Goal: Information Seeking & Learning: Learn about a topic

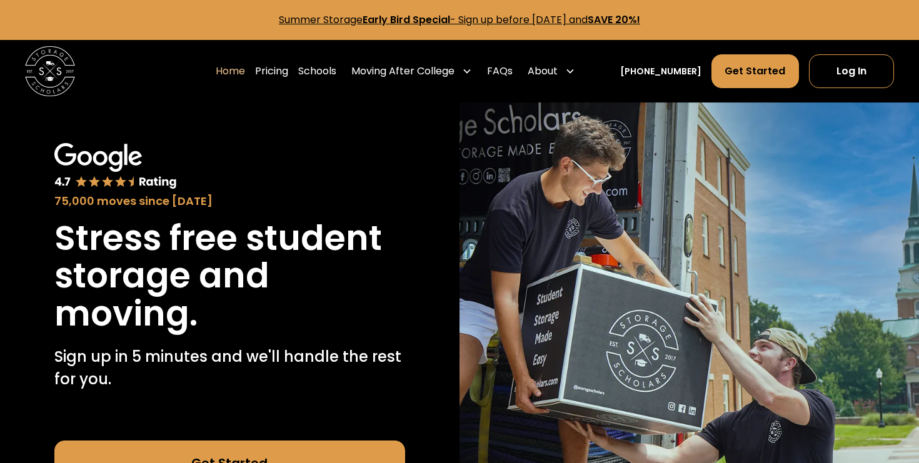
scroll to position [116, 0]
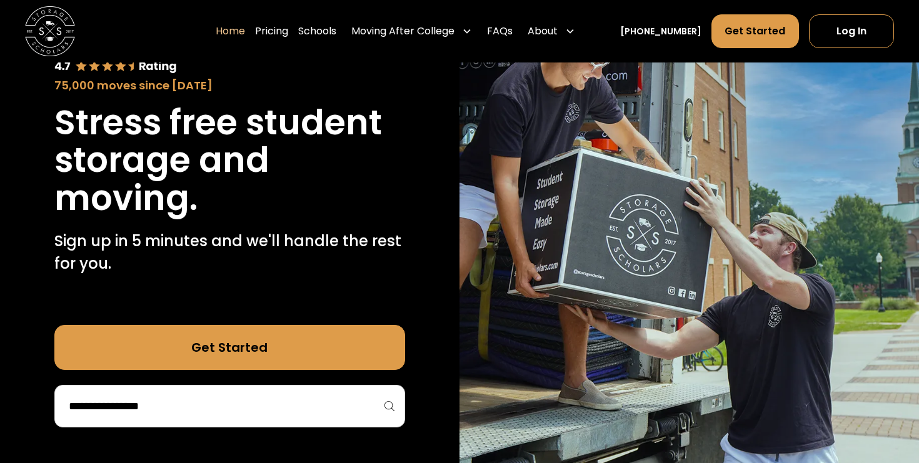
click at [159, 177] on h1 "Stress free student storage and moving." at bounding box center [229, 161] width 351 height 114
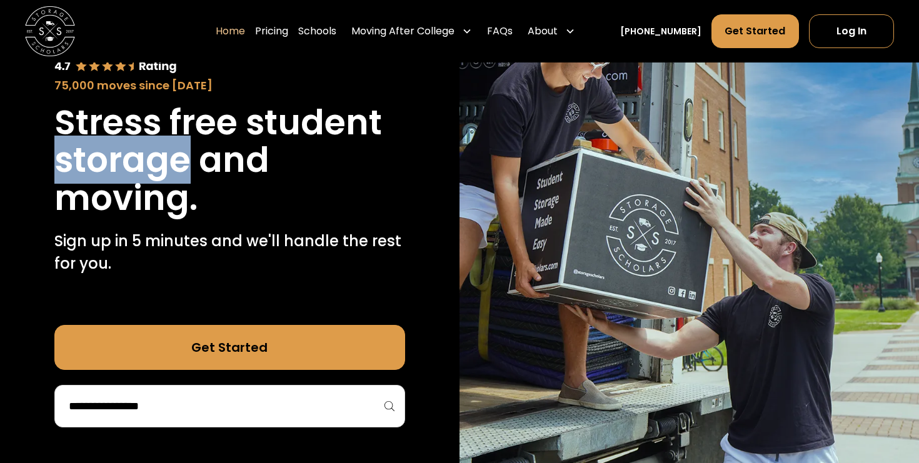
click at [159, 177] on h1 "Stress free student storage and moving." at bounding box center [229, 161] width 351 height 114
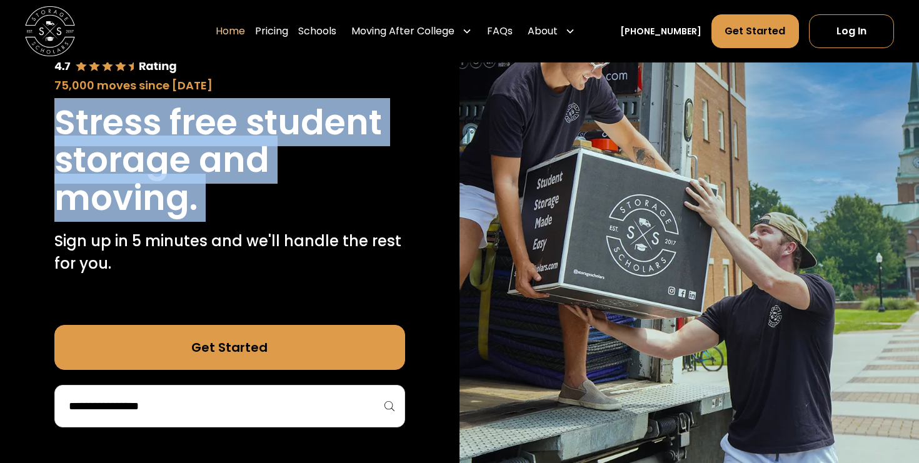
click at [159, 177] on h1 "Stress free student storage and moving." at bounding box center [229, 161] width 351 height 114
click at [163, 156] on h1 "Stress free student storage and moving." at bounding box center [229, 161] width 351 height 114
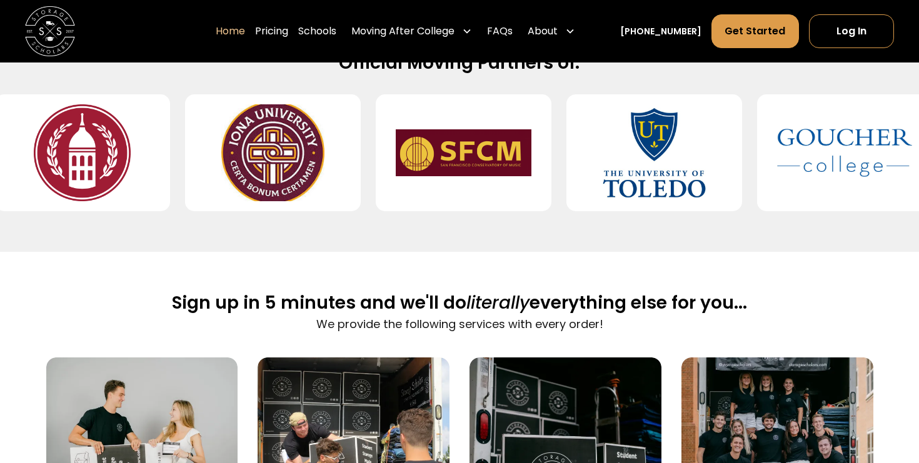
scroll to position [574, 0]
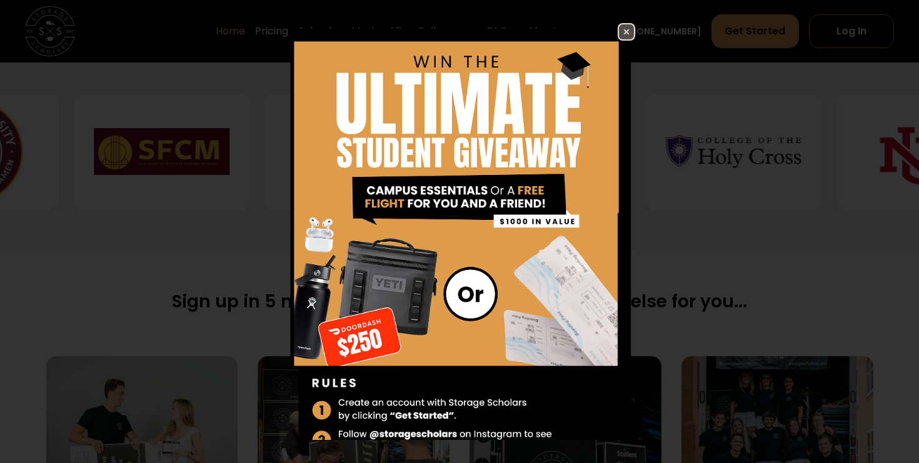
click at [631, 32] on img at bounding box center [626, 31] width 15 height 15
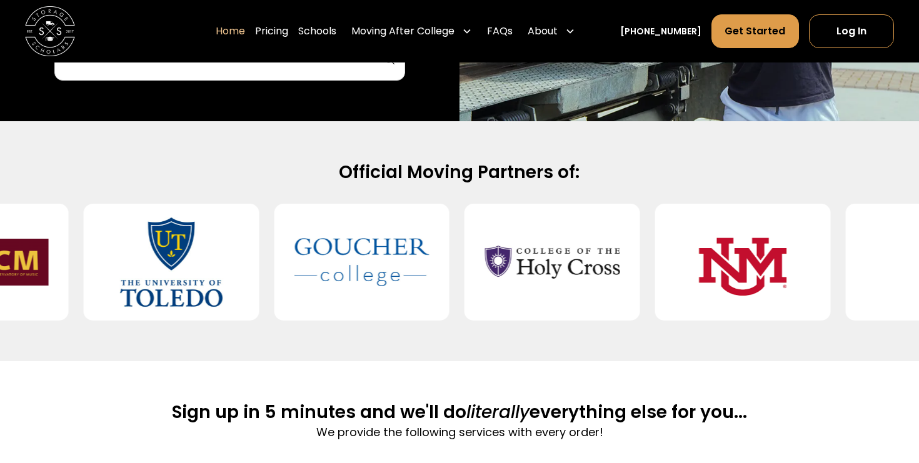
scroll to position [462, 0]
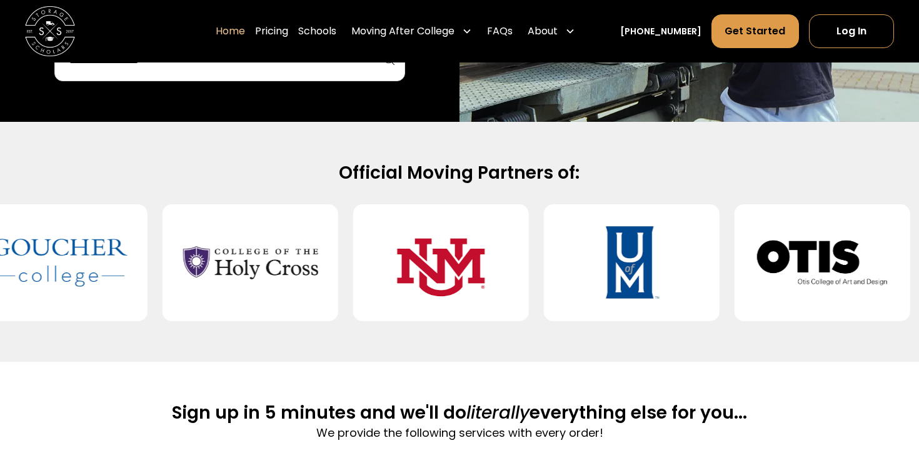
click at [561, 260] on div at bounding box center [632, 263] width 176 height 117
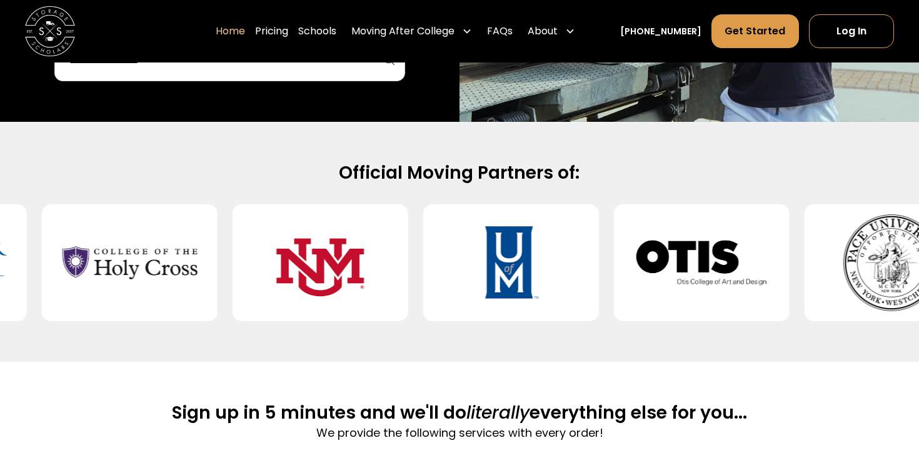
click at [561, 260] on img at bounding box center [511, 263] width 136 height 97
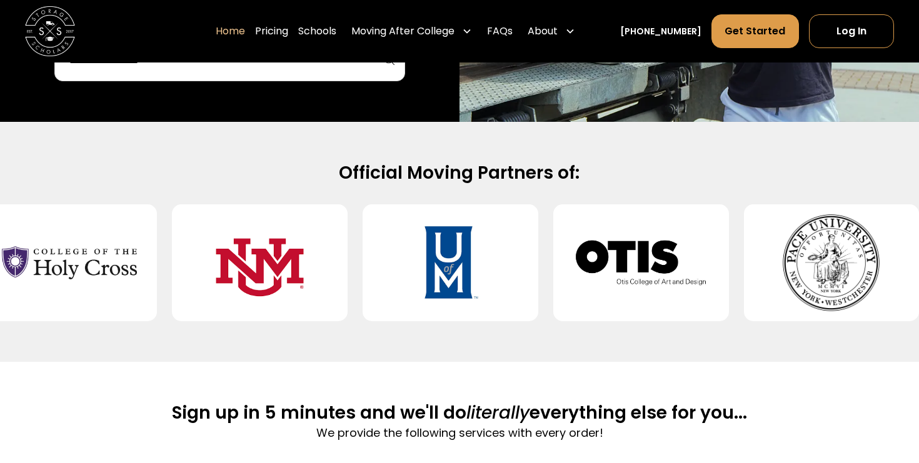
click at [587, 258] on img at bounding box center [642, 263] width 136 height 97
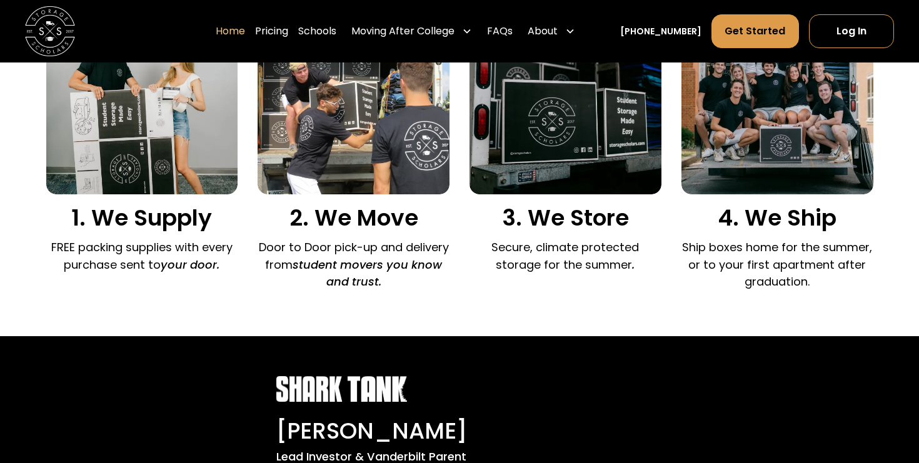
scroll to position [953, 0]
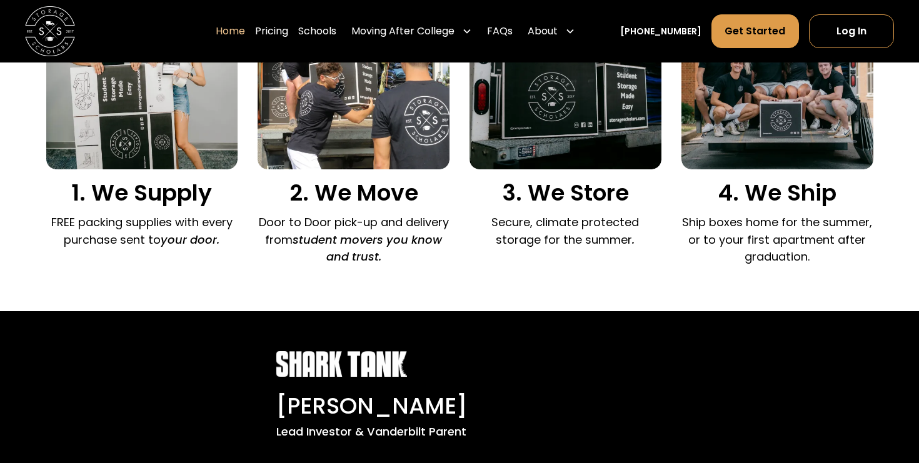
click at [532, 249] on div "3. We Store Secure, climate protected storage for the summer ." at bounding box center [566, 115] width 192 height 276
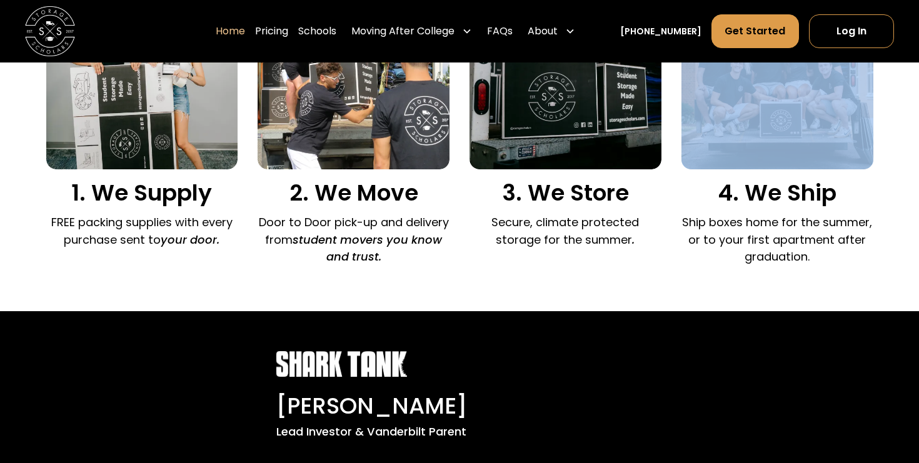
click at [532, 249] on div "3. We Store Secure, climate protected storage for the summer ." at bounding box center [566, 115] width 192 height 276
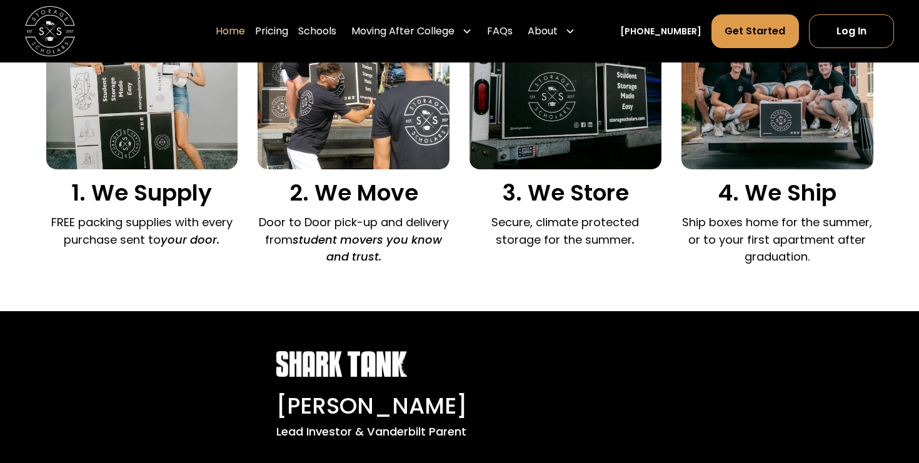
click at [543, 238] on p "Secure, climate protected storage for the summer ." at bounding box center [566, 231] width 192 height 34
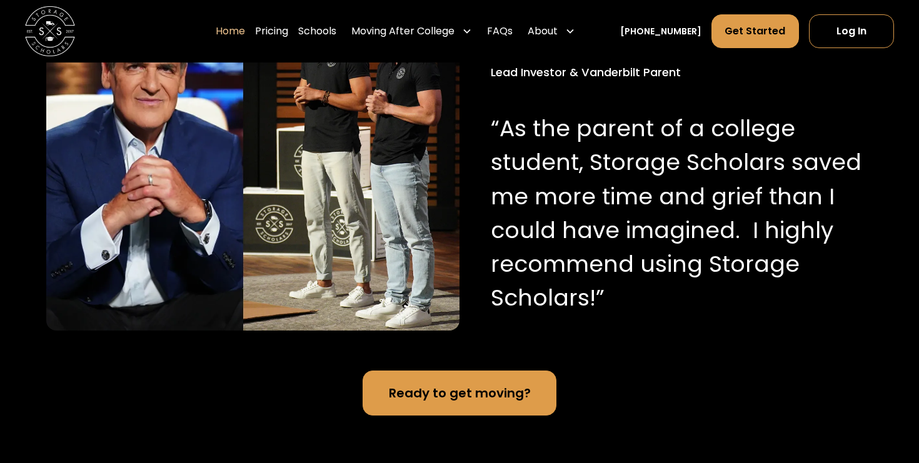
scroll to position [1310, 0]
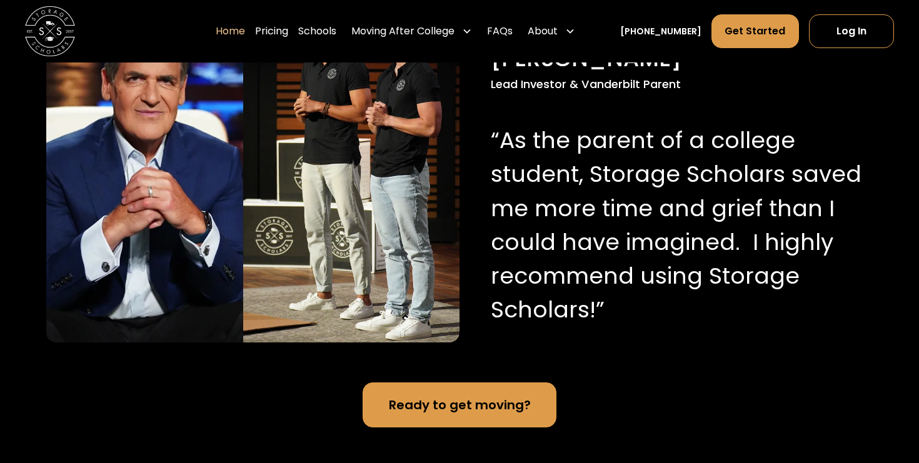
click at [543, 238] on p "“As the parent of a college student, Storage Scholars saved me more time and gr…" at bounding box center [677, 225] width 372 height 203
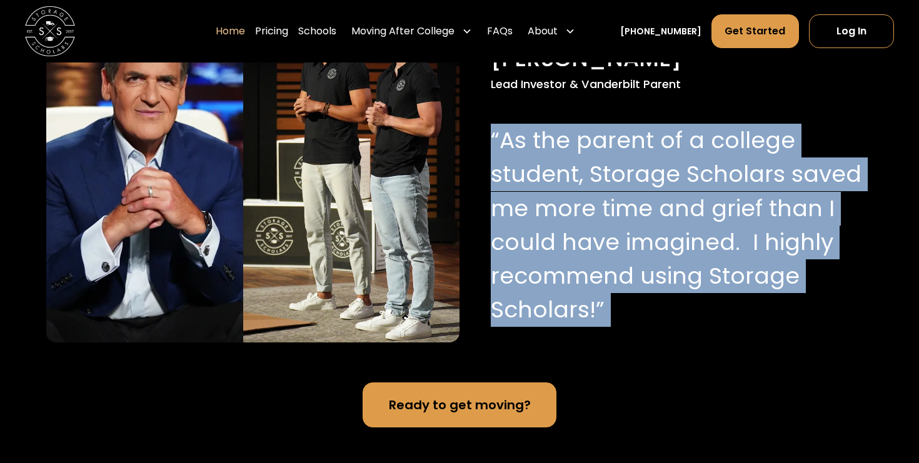
click at [543, 238] on p "“As the parent of a college student, Storage Scholars saved me more time and gr…" at bounding box center [677, 225] width 372 height 203
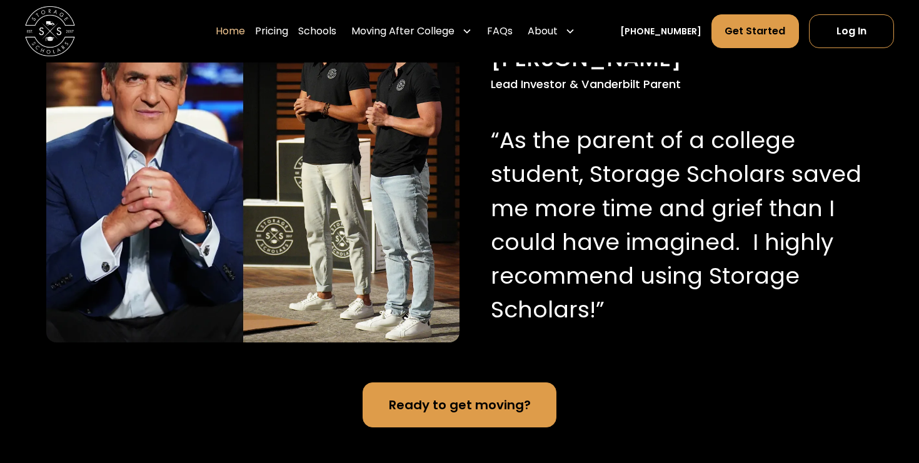
click at [560, 233] on p "“As the parent of a college student, Storage Scholars saved me more time and gr…" at bounding box center [677, 225] width 372 height 203
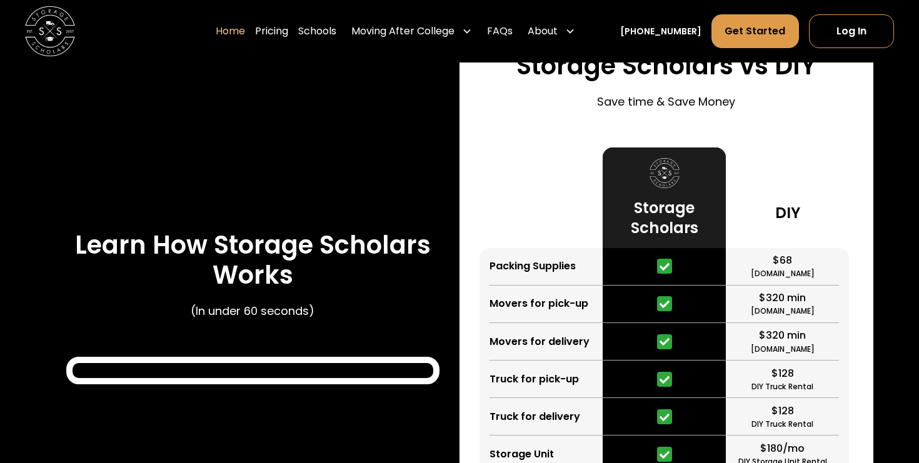
scroll to position [2224, 0]
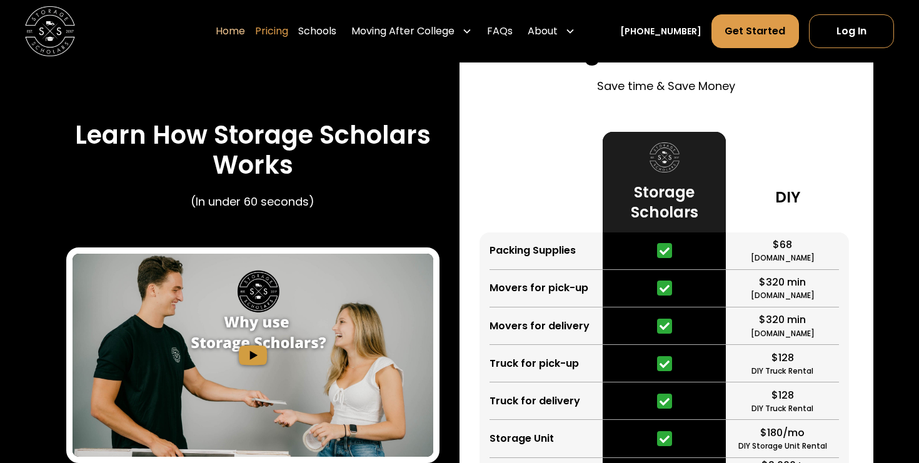
click at [288, 26] on link "Pricing" at bounding box center [271, 31] width 33 height 35
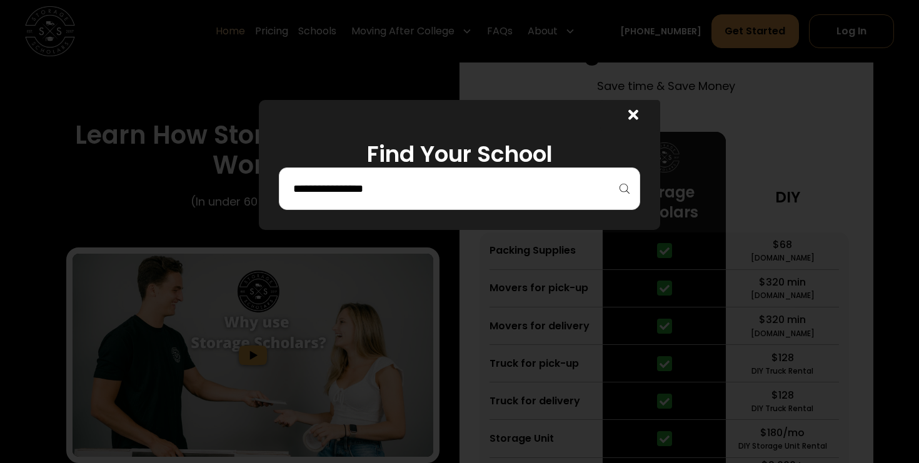
click at [385, 204] on div at bounding box center [460, 189] width 362 height 43
click at [379, 187] on input "search" at bounding box center [459, 188] width 335 height 21
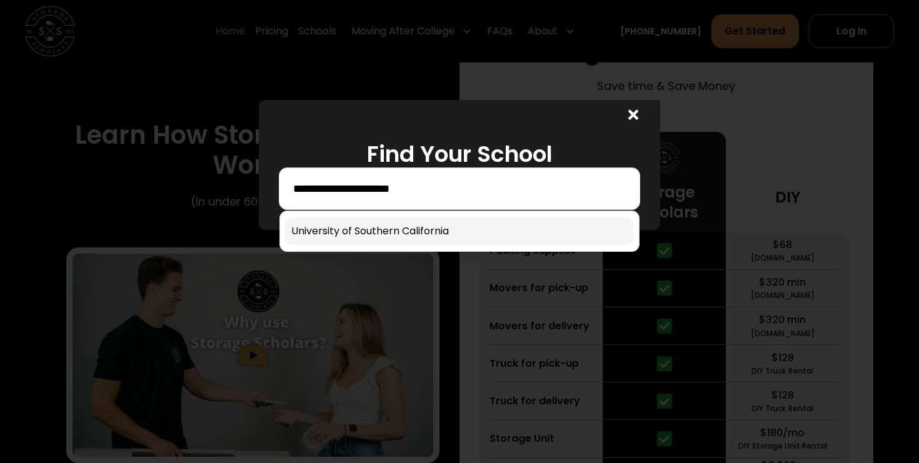
type input "**********"
click at [372, 226] on link at bounding box center [459, 232] width 349 height 28
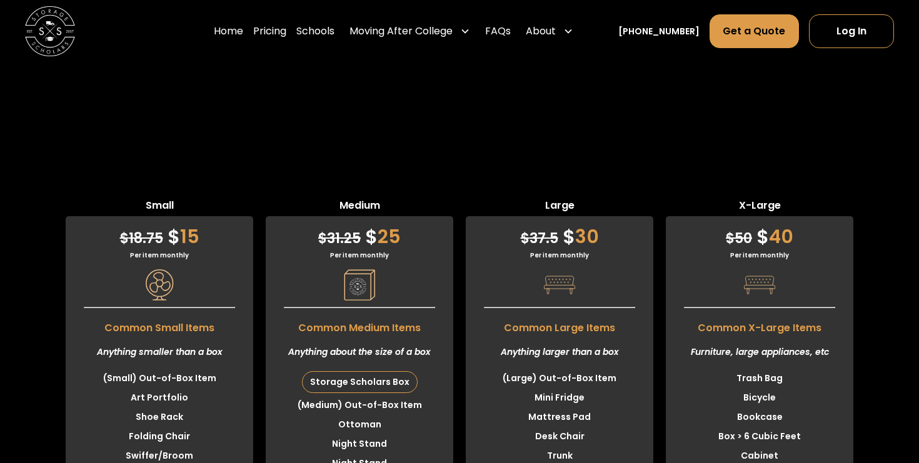
scroll to position [3172, 0]
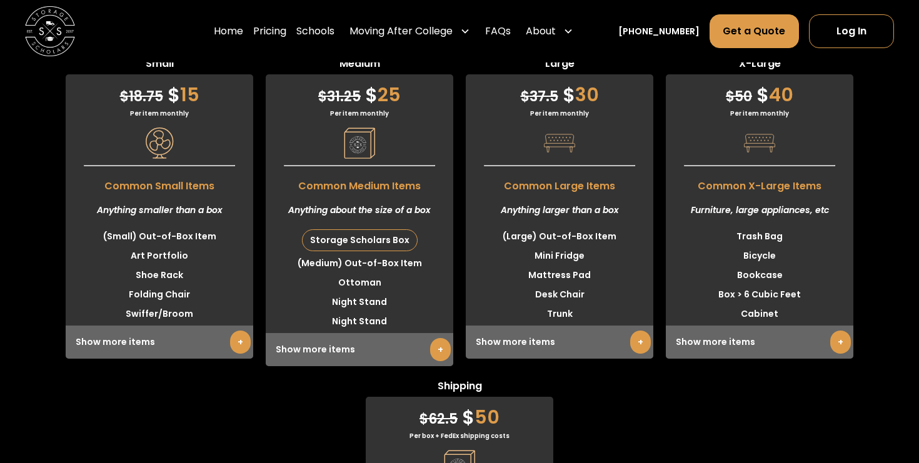
drag, startPoint x: 382, startPoint y: 304, endPoint x: 460, endPoint y: 370, distance: 102.1
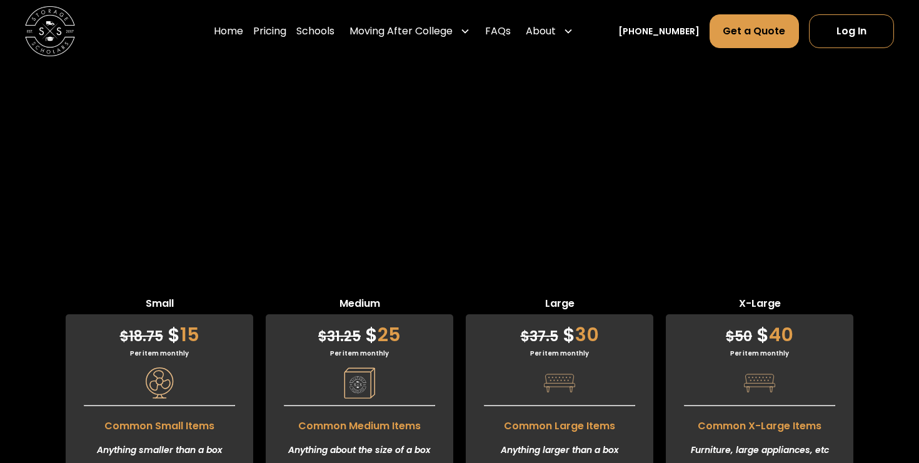
scroll to position [2931, 0]
click at [356, 413] on span "Common Medium Items" at bounding box center [360, 423] width 188 height 21
click at [362, 413] on span "Common Medium Items" at bounding box center [360, 423] width 188 height 21
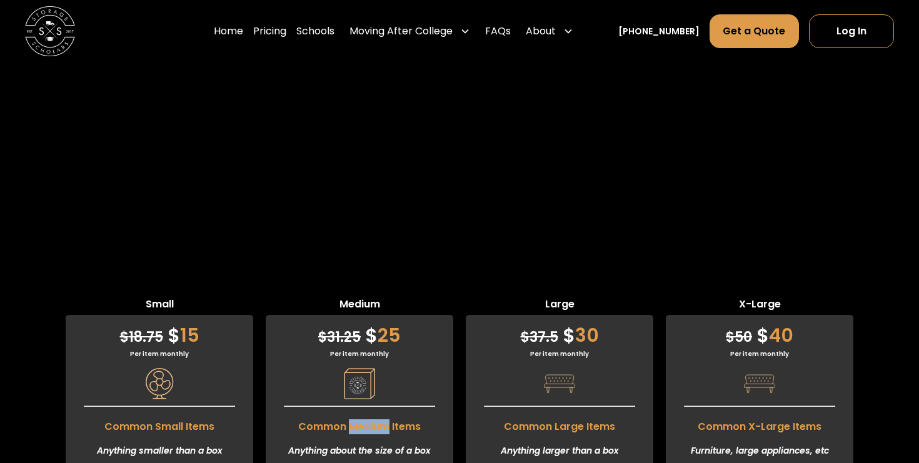
click at [362, 413] on span "Common Medium Items" at bounding box center [360, 423] width 188 height 21
click at [377, 413] on span "Common Medium Items" at bounding box center [360, 423] width 188 height 21
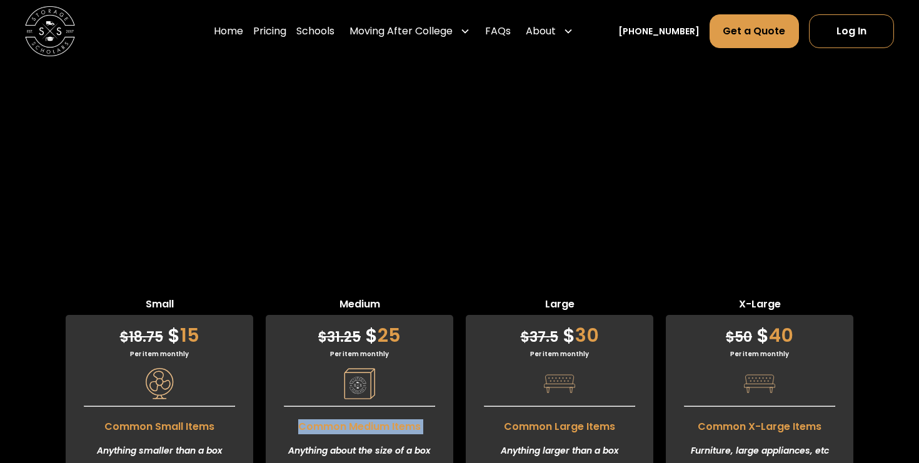
click at [419, 413] on span "Common Medium Items" at bounding box center [360, 423] width 188 height 21
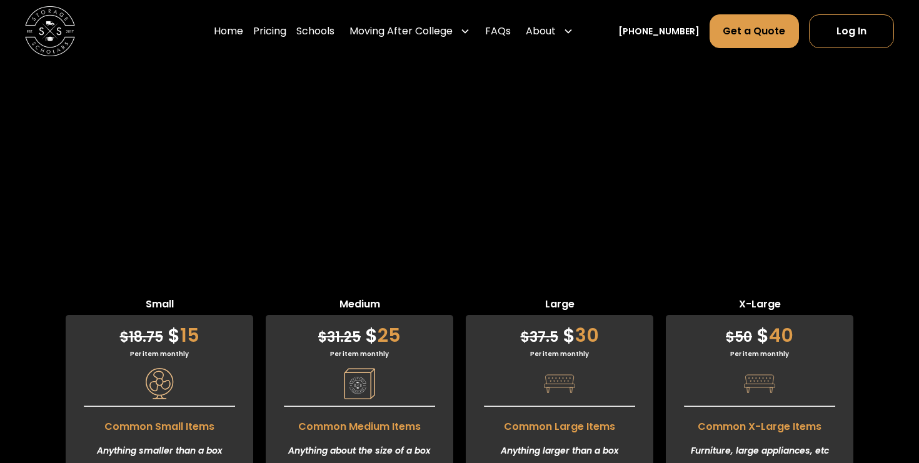
copy li "Mattress Pad"
drag, startPoint x: 565, startPoint y: 198, endPoint x: 571, endPoint y: 286, distance: 87.7
click at [571, 315] on div "$ 37.5 $ 30 Per item monthly Common Large Items Anything larger than a box (Lar…" at bounding box center [560, 457] width 188 height 285
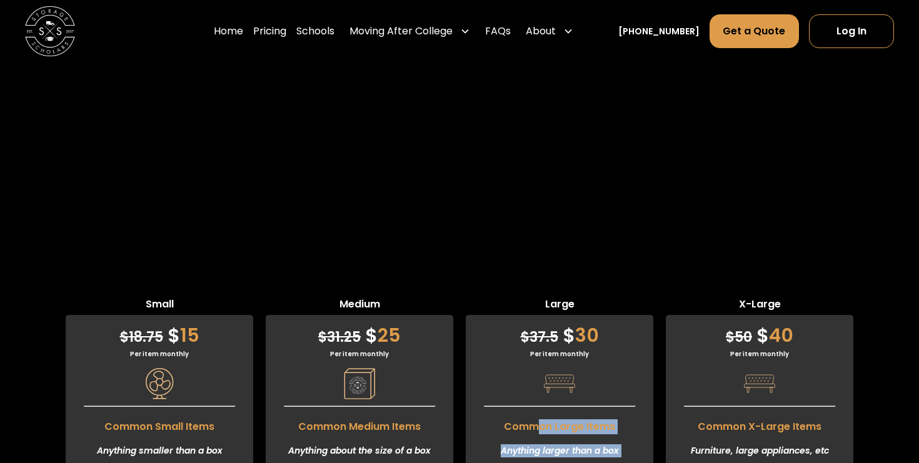
drag, startPoint x: 560, startPoint y: 312, endPoint x: 541, endPoint y: 198, distance: 116.1
click at [541, 315] on div "$ 37.5 $ 30 Per item monthly Common Large Items Anything larger than a box (Lar…" at bounding box center [560, 457] width 188 height 285
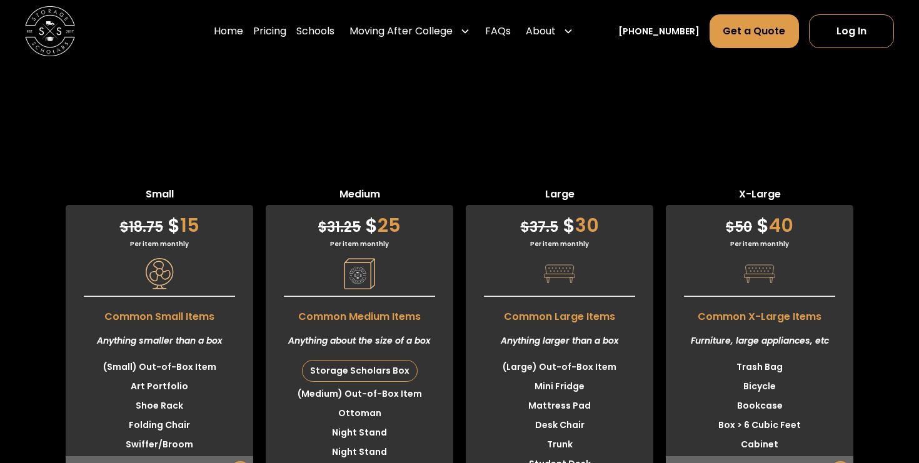
scroll to position [3079, 0]
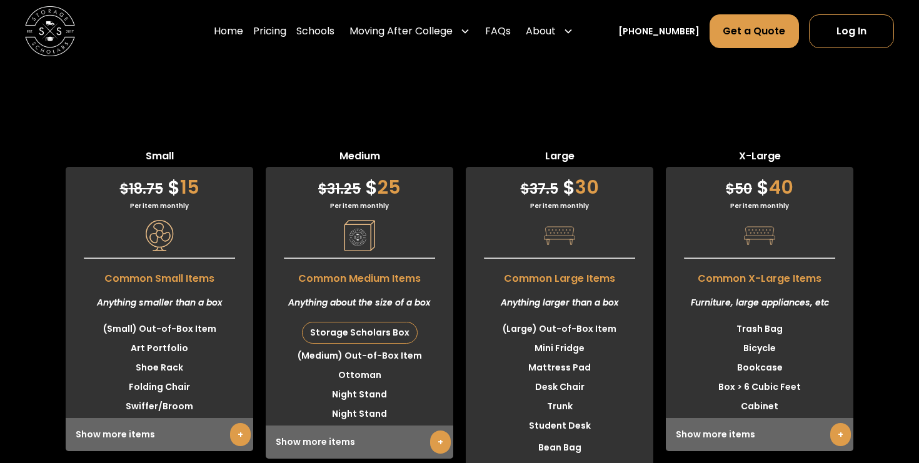
drag, startPoint x: 538, startPoint y: 237, endPoint x: 571, endPoint y: 354, distance: 121.6
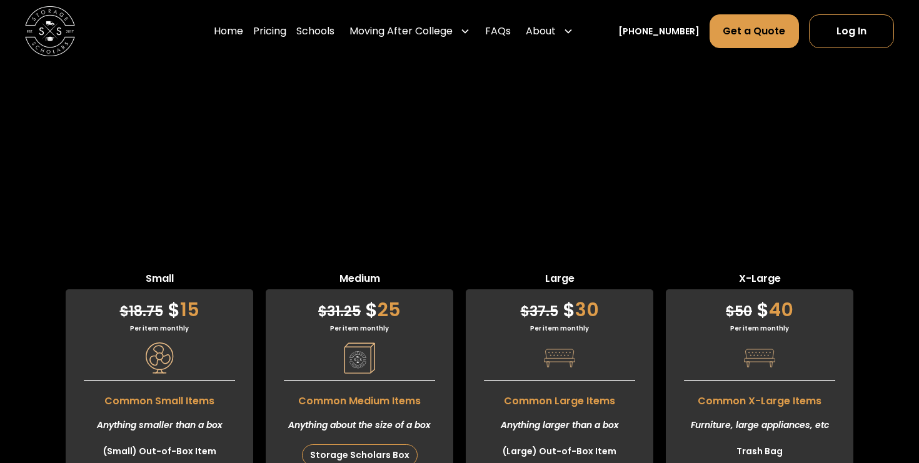
scroll to position [2942, 0]
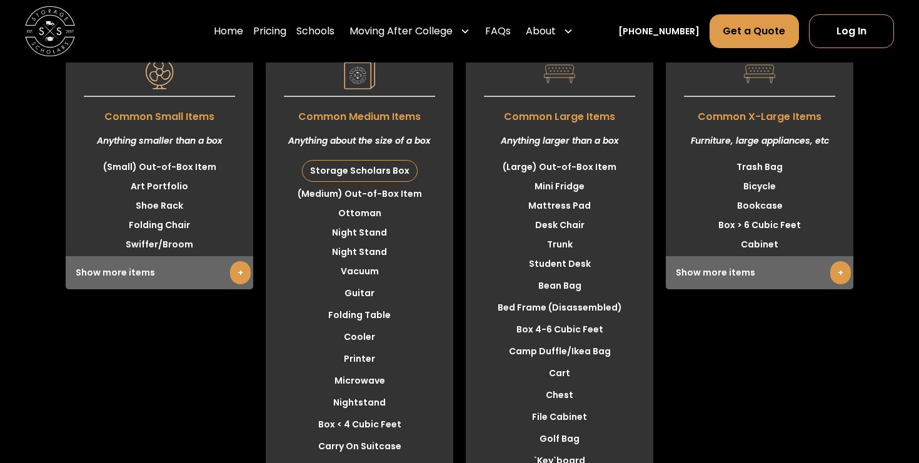
scroll to position [3483, 0]
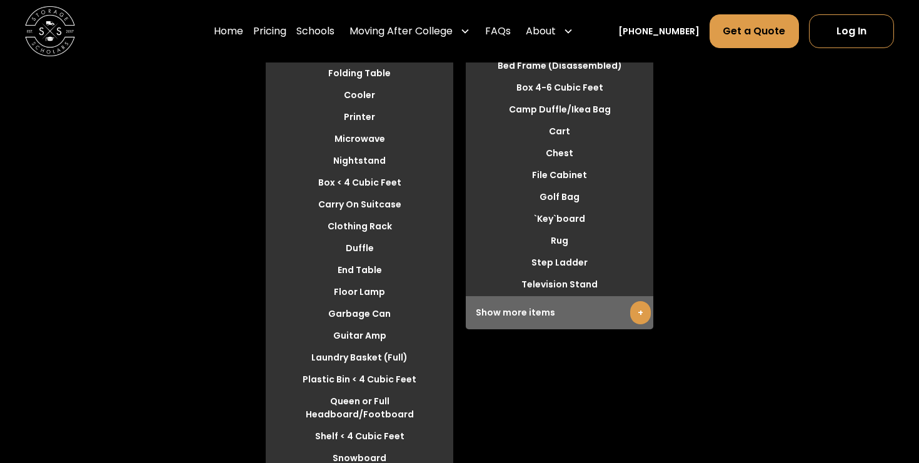
click at [650, 321] on div "Show more items +" at bounding box center [560, 312] width 188 height 33
click at [642, 318] on link "+" at bounding box center [640, 312] width 21 height 23
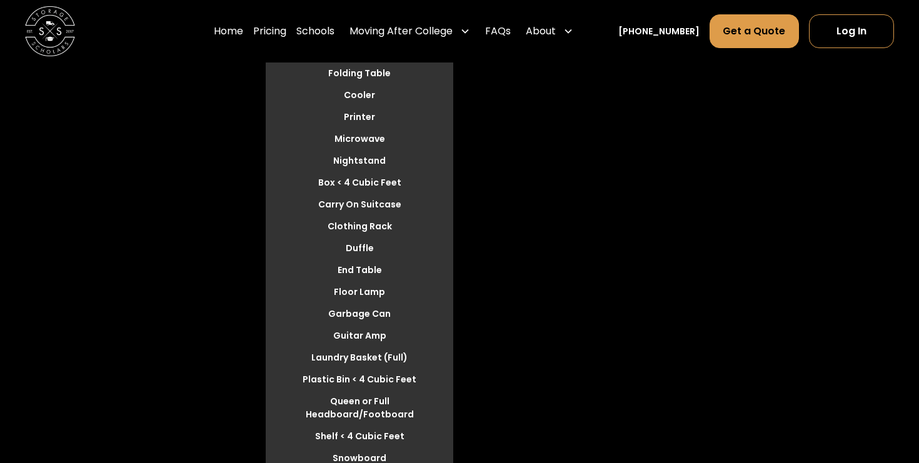
click at [627, 108] on div "Large $ 37.5 $ 30 Per item monthly Common Large Items Anything larger than a bo…" at bounding box center [560, 168] width 188 height 846
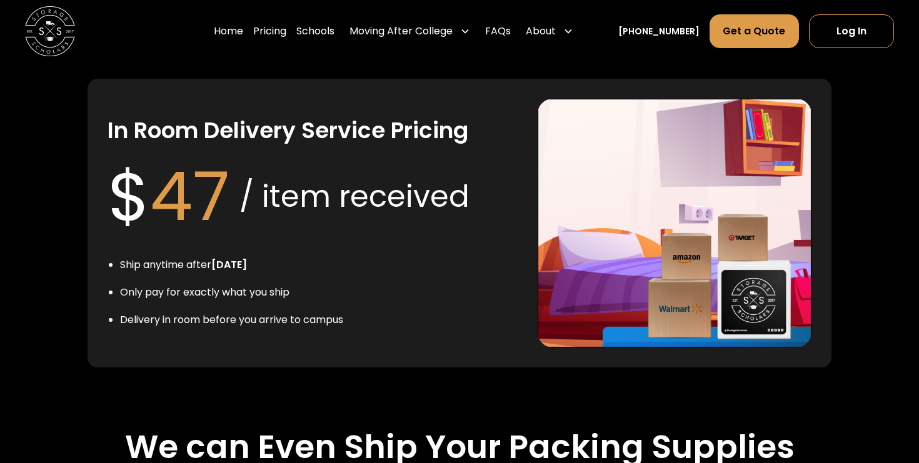
scroll to position [2376, 0]
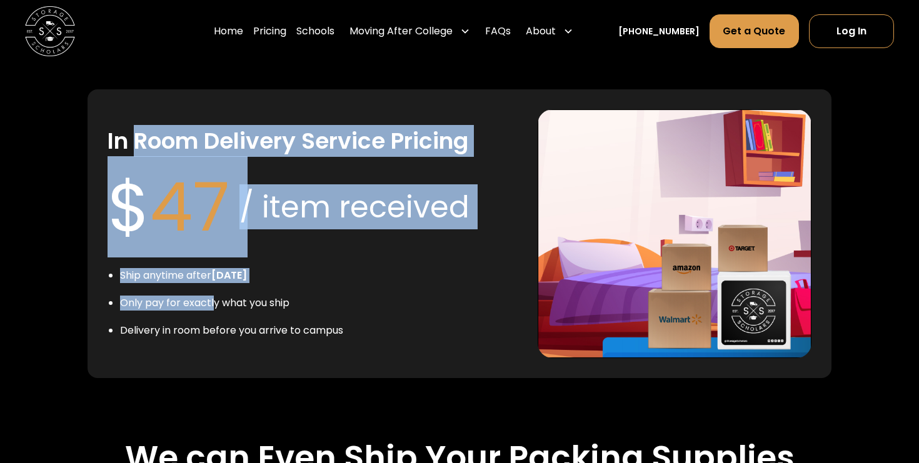
drag, startPoint x: 133, startPoint y: 136, endPoint x: 214, endPoint y: 306, distance: 188.6
click at [213, 305] on div "In Room Delivery Service Pricing $ 47 / item received Ship anytime after [DATE]…" at bounding box center [313, 233] width 411 height 249
click at [214, 306] on li "Only pay for exactly what you ship" at bounding box center [231, 303] width 223 height 15
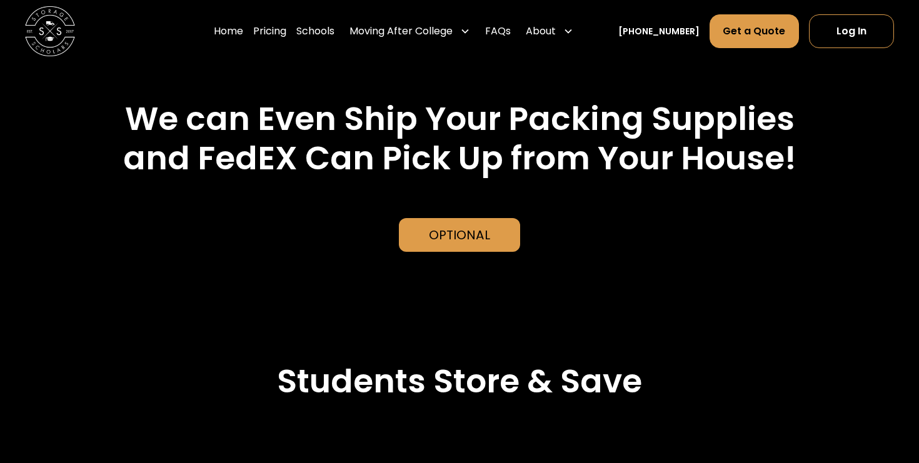
scroll to position [2713, 0]
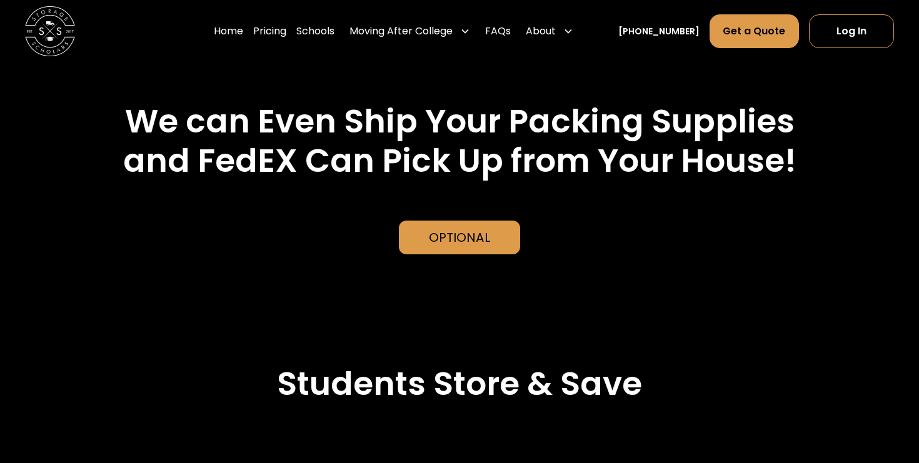
click at [352, 169] on h2 "We can Even Ship Your Packing Supplies and FedEX Can Pick Up from Your House!" at bounding box center [460, 141] width 745 height 78
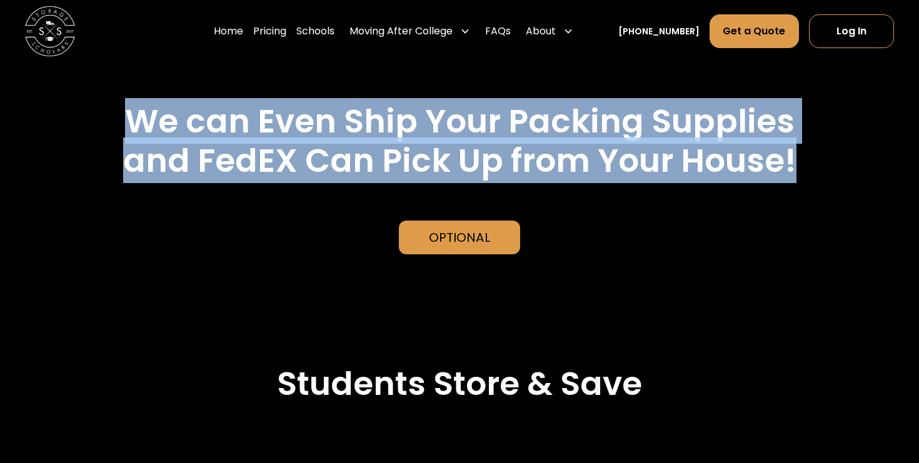
click at [352, 169] on h2 "We can Even Ship Your Packing Supplies and FedEX Can Pick Up from Your House!" at bounding box center [460, 141] width 745 height 78
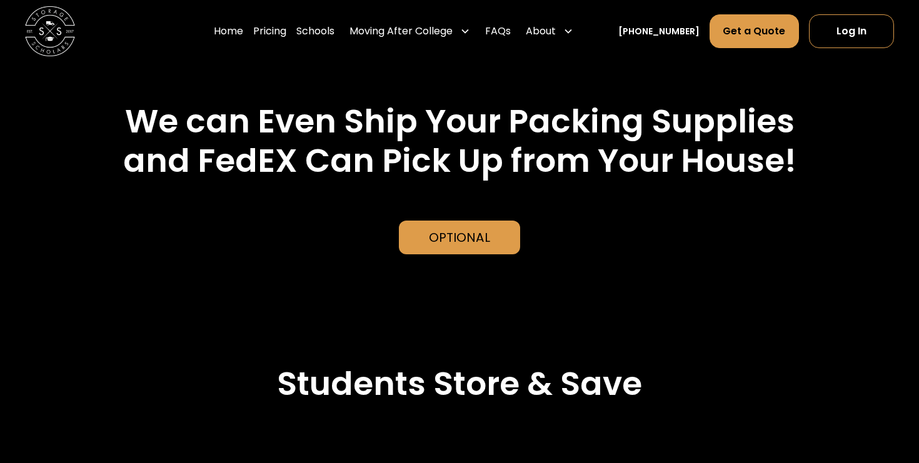
click at [321, 152] on h2 "We can Even Ship Your Packing Supplies and FedEX Can Pick Up from Your House!" at bounding box center [460, 141] width 745 height 78
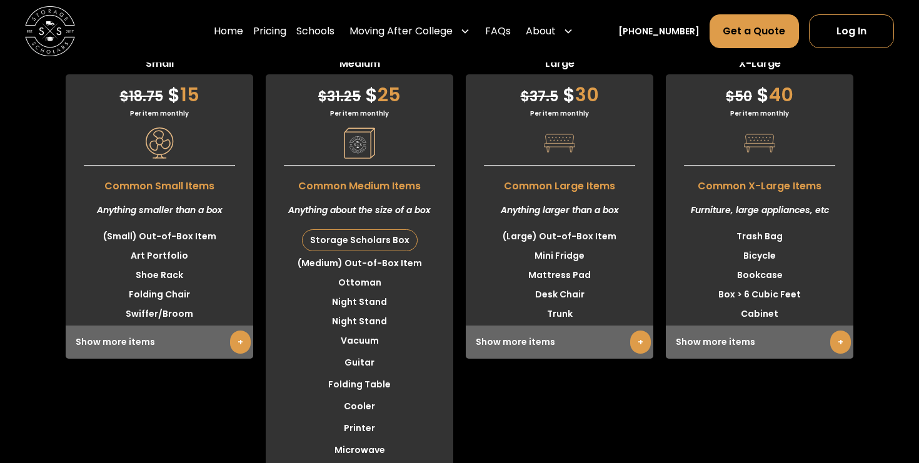
scroll to position [3197, 0]
